Goal: Find specific fact: Find contact information

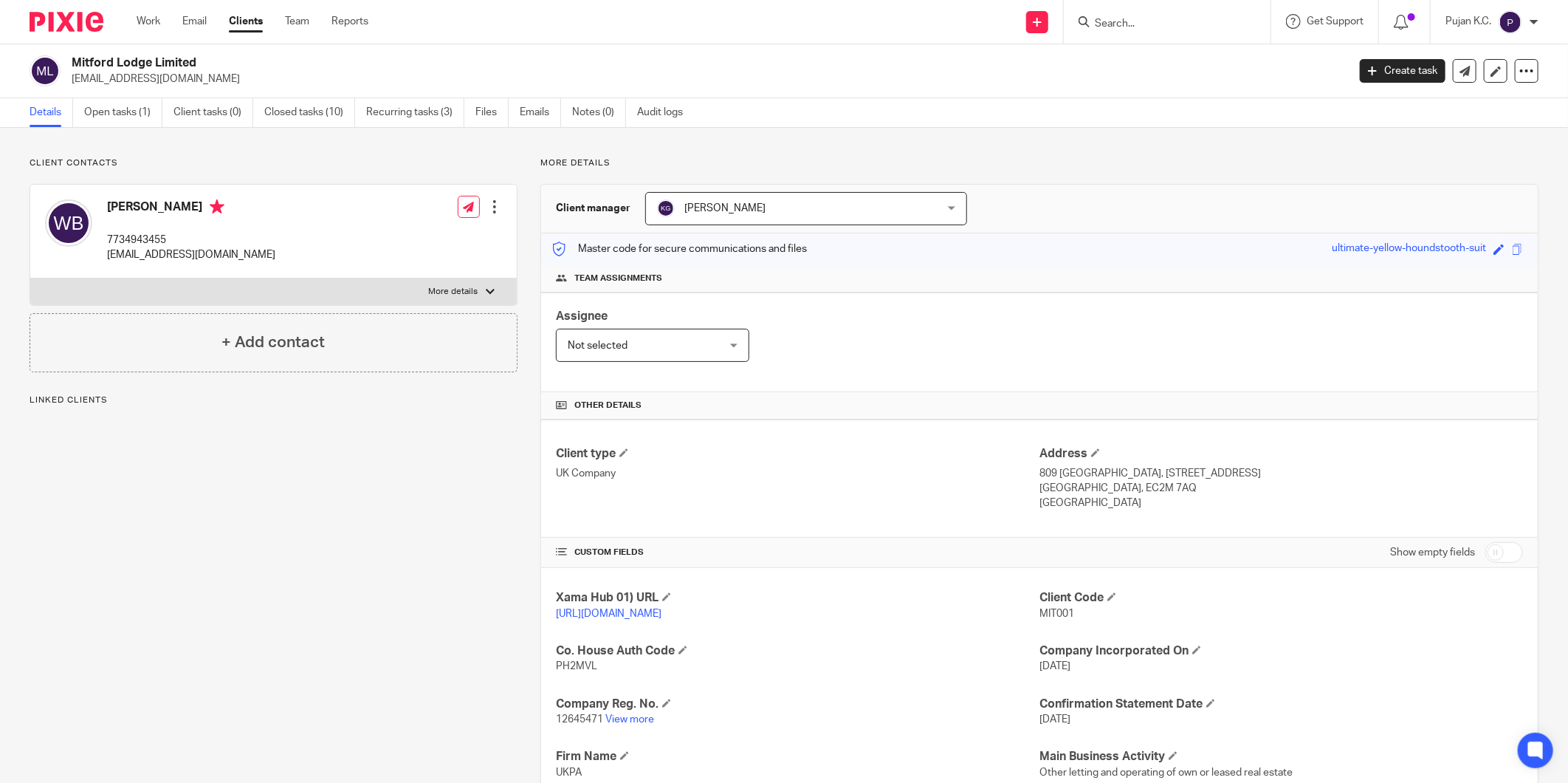
click at [1116, 18] on input "Search" at bounding box center [1159, 24] width 133 height 13
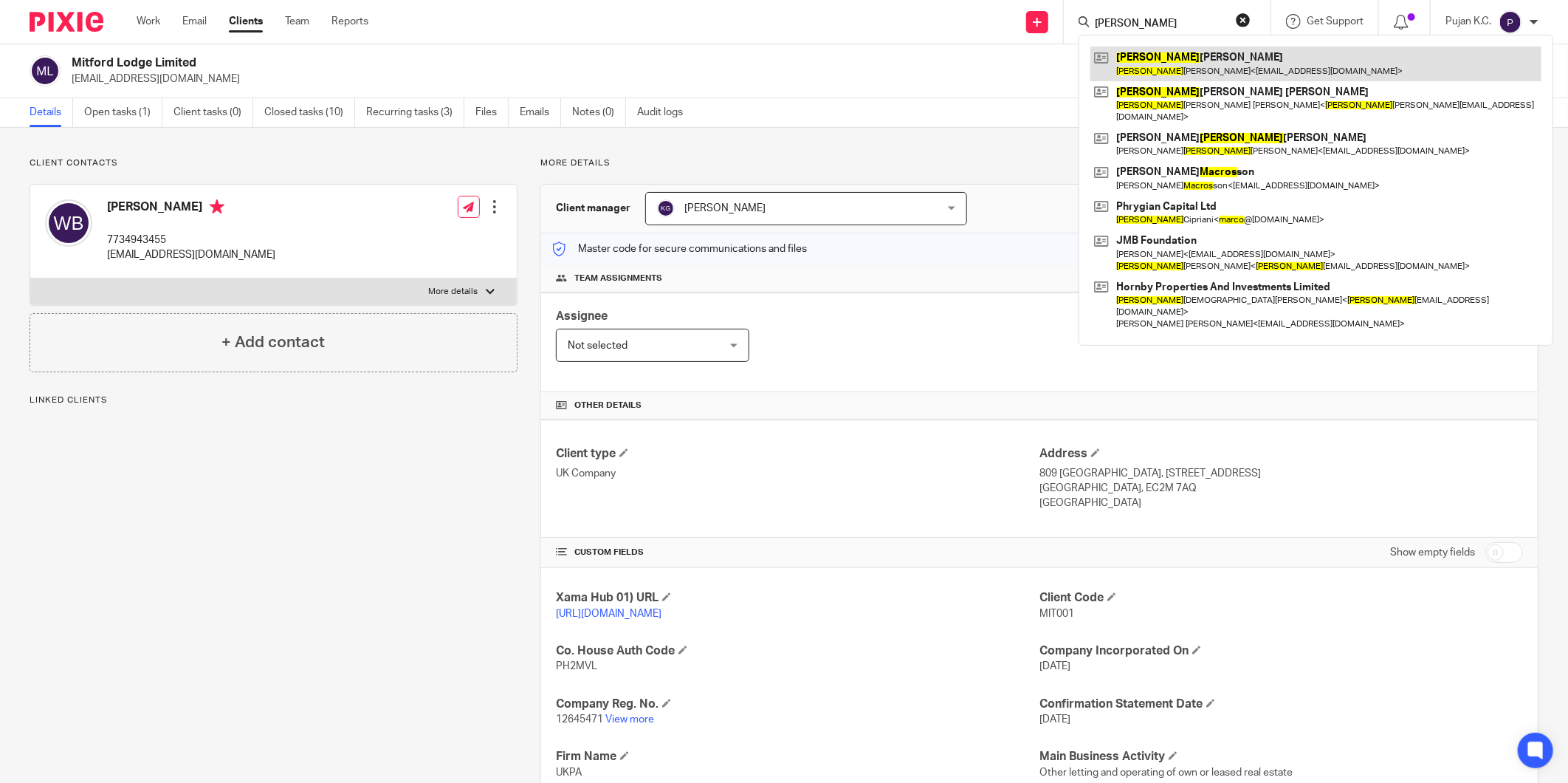
type input "[PERSON_NAME]"
click at [1185, 60] on link at bounding box center [1315, 63] width 451 height 33
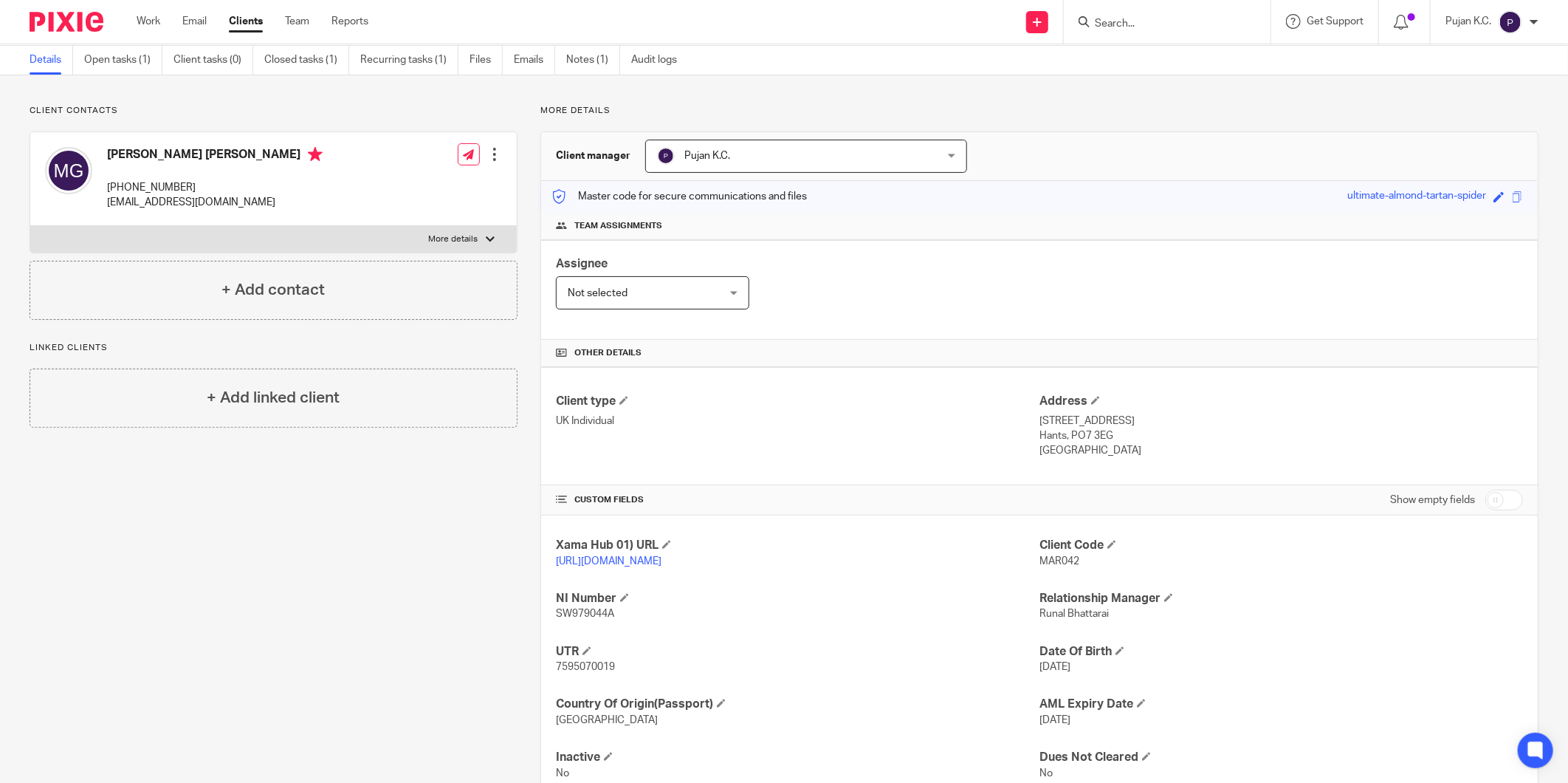
scroll to position [103, 0]
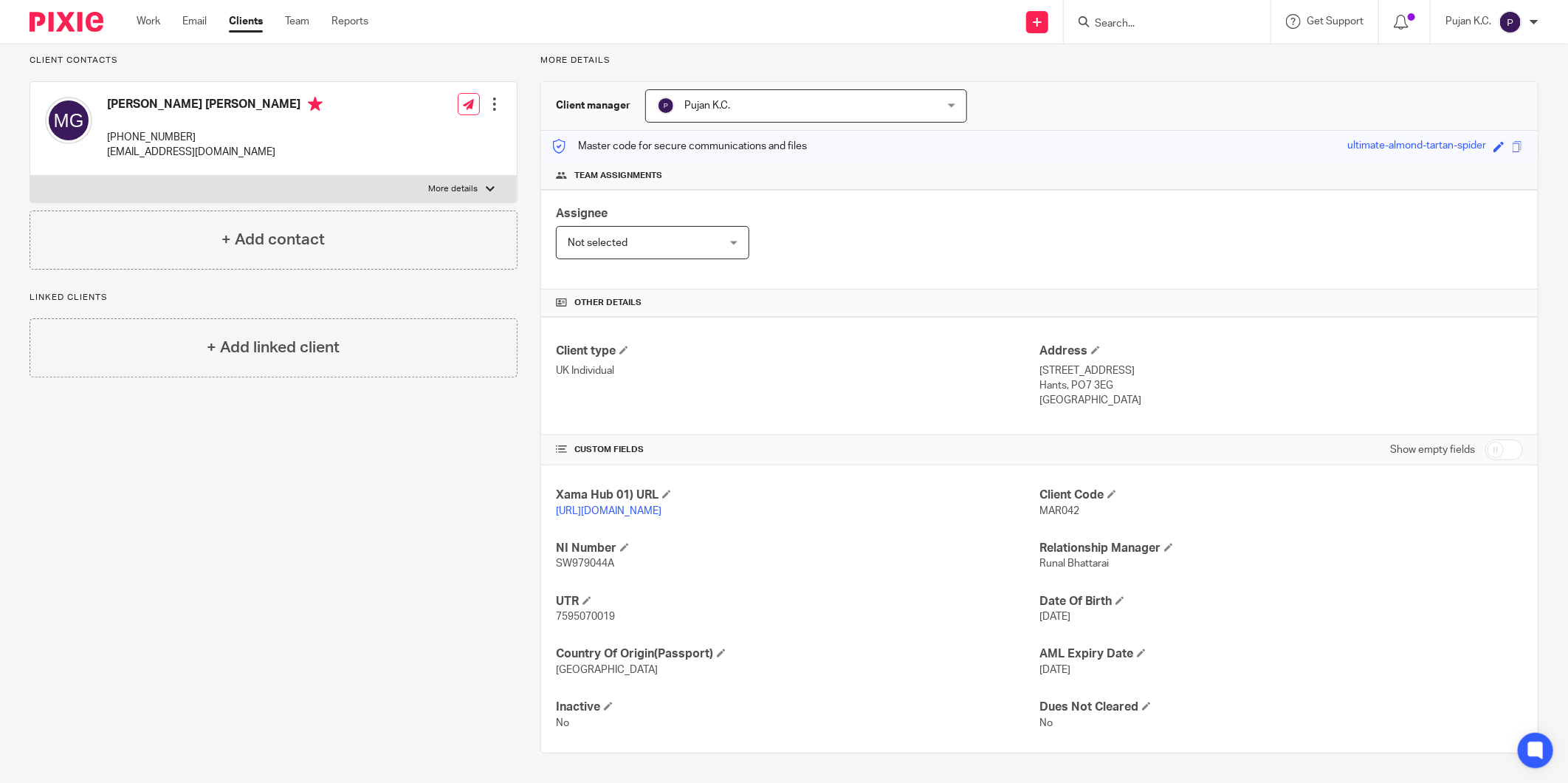
click at [566, 621] on span "7595070019" at bounding box center [586, 617] width 59 height 10
copy span "7595070019"
click at [1134, 10] on div at bounding box center [1166, 22] width 207 height 43
click at [1133, 18] on input "Search" at bounding box center [1159, 24] width 133 height 13
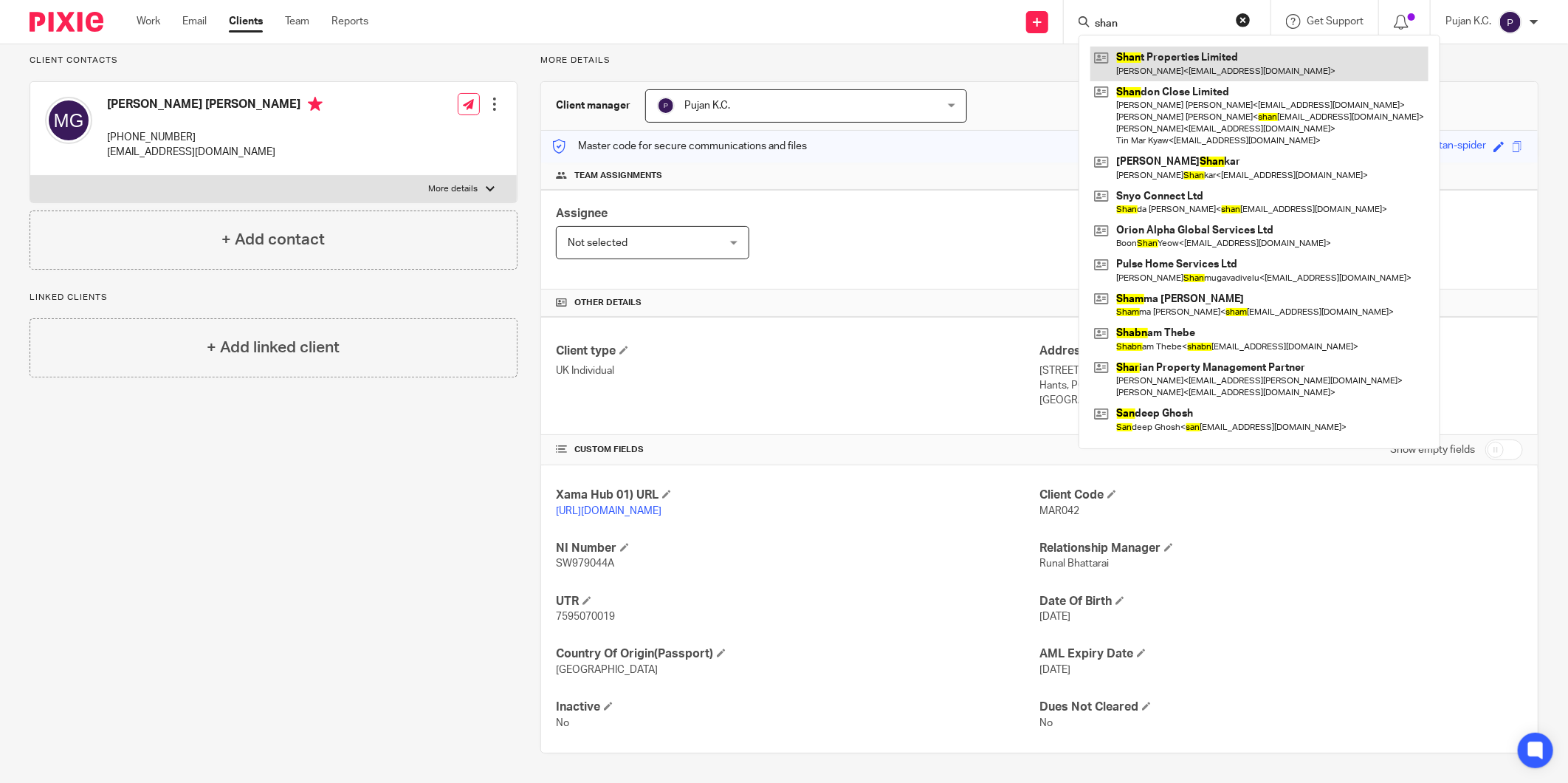
type input "shan"
click at [1178, 65] on link at bounding box center [1258, 63] width 338 height 33
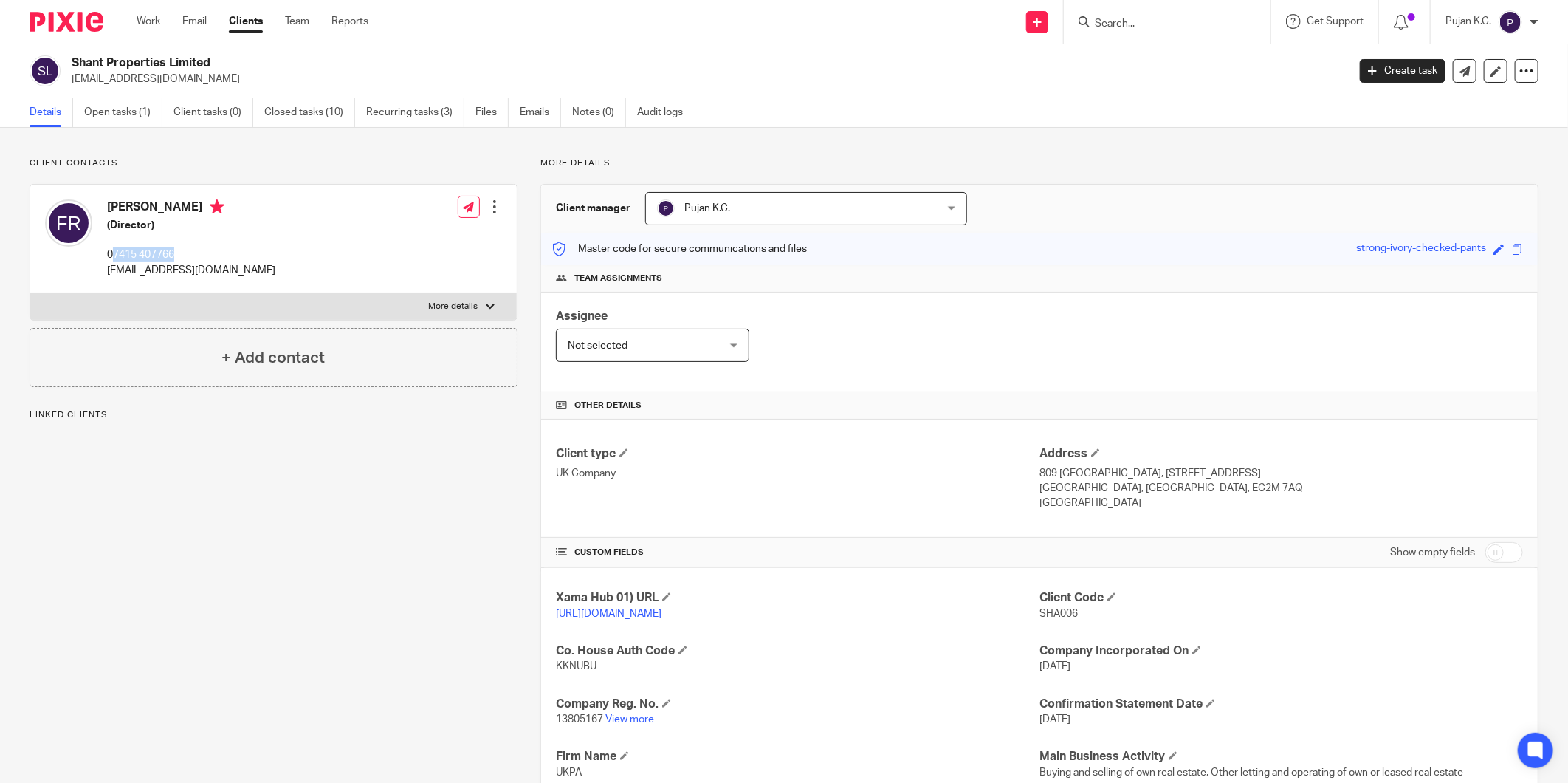
drag, startPoint x: 114, startPoint y: 252, endPoint x: 183, endPoint y: 255, distance: 69.1
click at [183, 255] on p "07415 407766" at bounding box center [191, 254] width 168 height 15
copy p "7415 407766"
click at [381, 635] on div "Client contacts Faris Rahman (Director) 07415 407766 faris.rahman@gmail.com Edi…" at bounding box center [262, 559] width 511 height 805
